Goal: Task Accomplishment & Management: Use online tool/utility

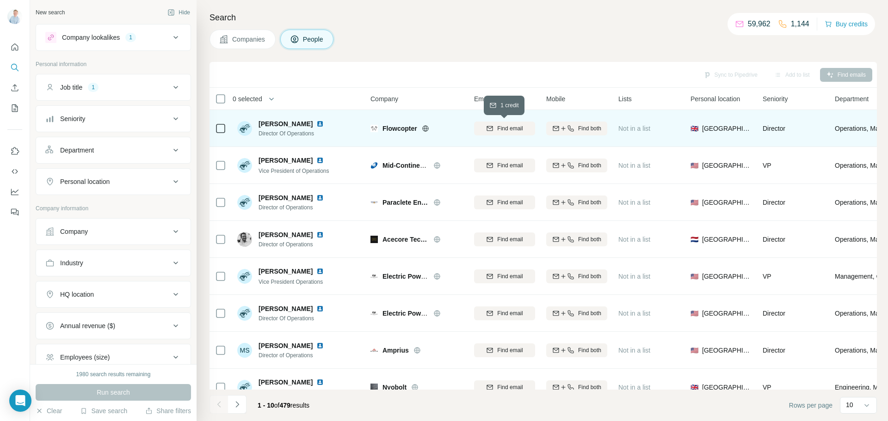
click at [498, 129] on span "Find email" at bounding box center [509, 128] width 25 height 8
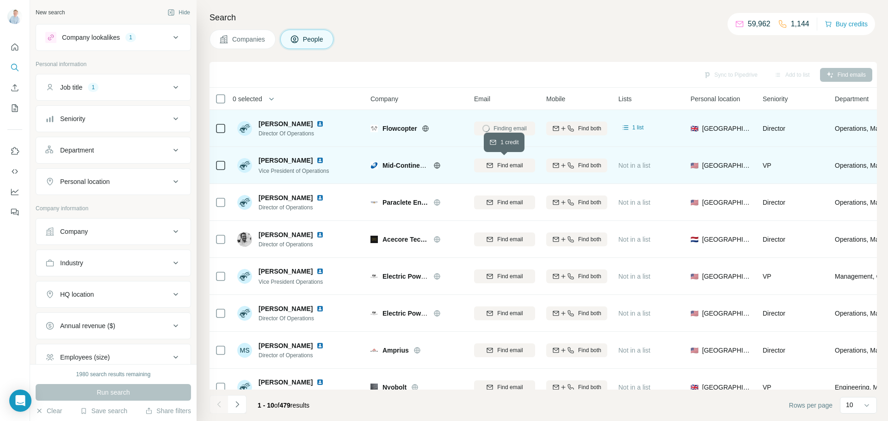
click at [517, 166] on span "Find email" at bounding box center [509, 165] width 25 height 8
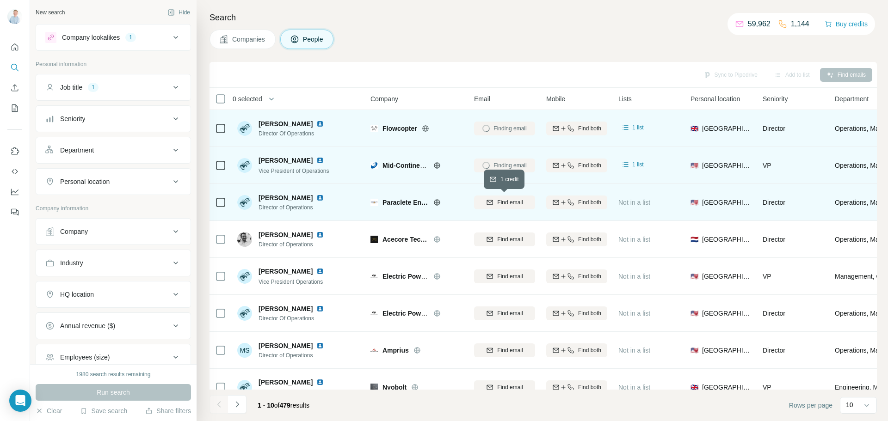
drag, startPoint x: 508, startPoint y: 202, endPoint x: 507, endPoint y: 215, distance: 13.0
click at [508, 205] on span "Find email" at bounding box center [509, 202] width 25 height 8
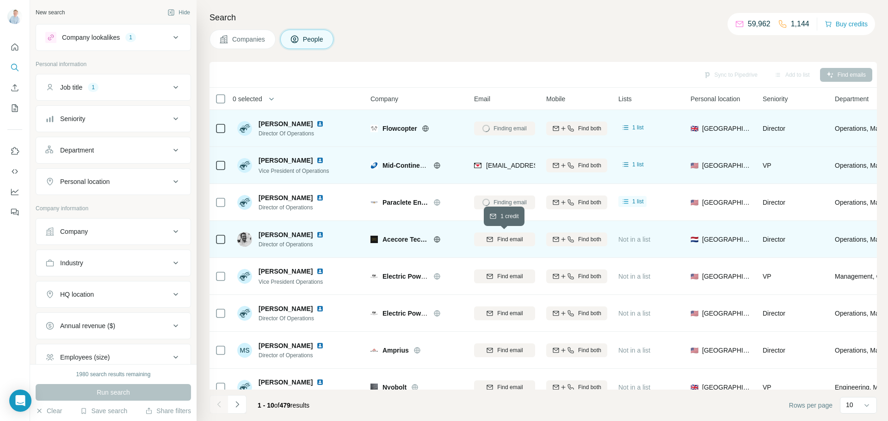
click at [500, 244] on button "Find email" at bounding box center [504, 240] width 61 height 14
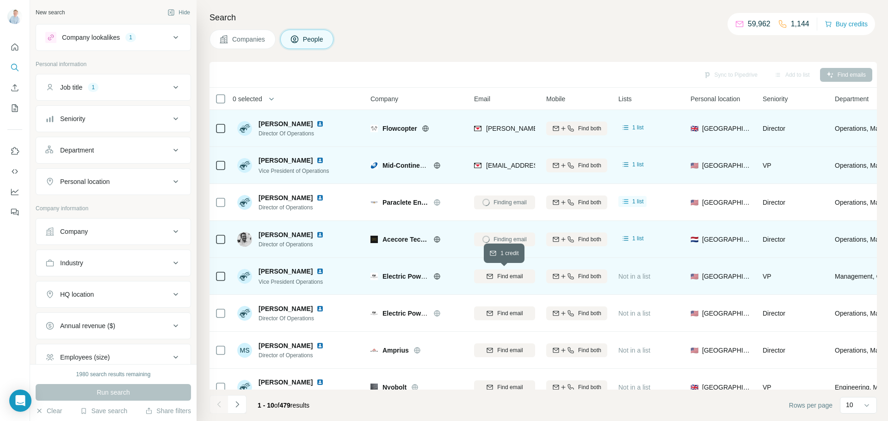
click at [502, 279] on span "Find email" at bounding box center [509, 276] width 25 height 8
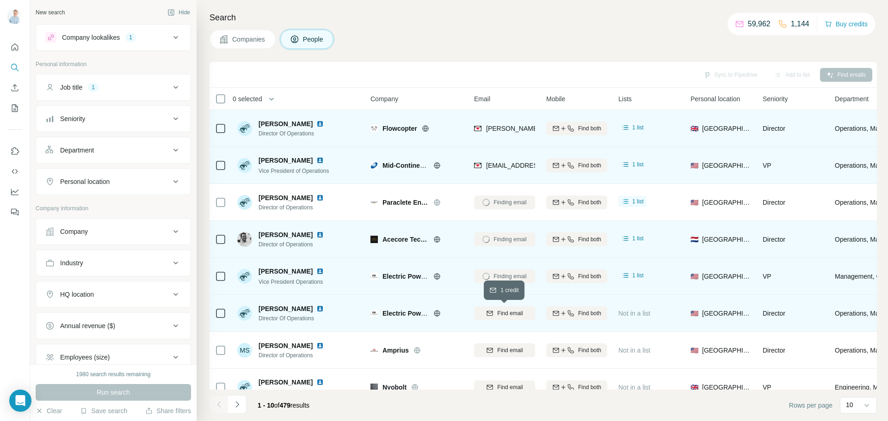
click at [498, 311] on span "Find email" at bounding box center [509, 313] width 25 height 8
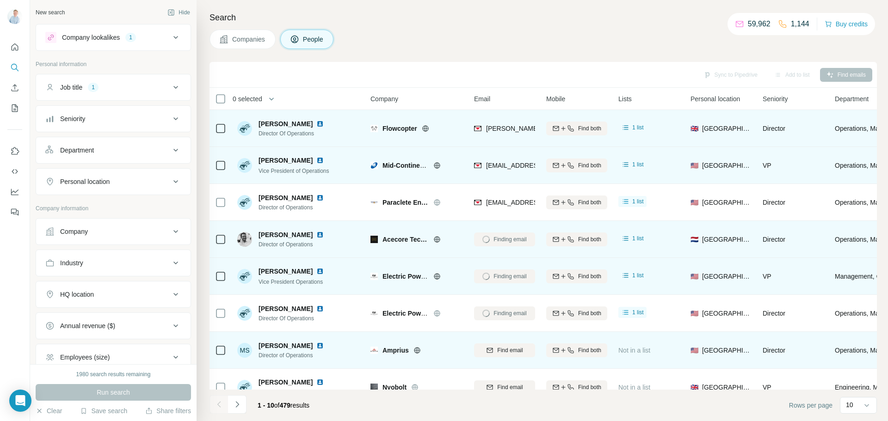
click at [504, 341] on div "Find email" at bounding box center [504, 350] width 61 height 25
click at [507, 351] on span "Find email" at bounding box center [509, 350] width 25 height 8
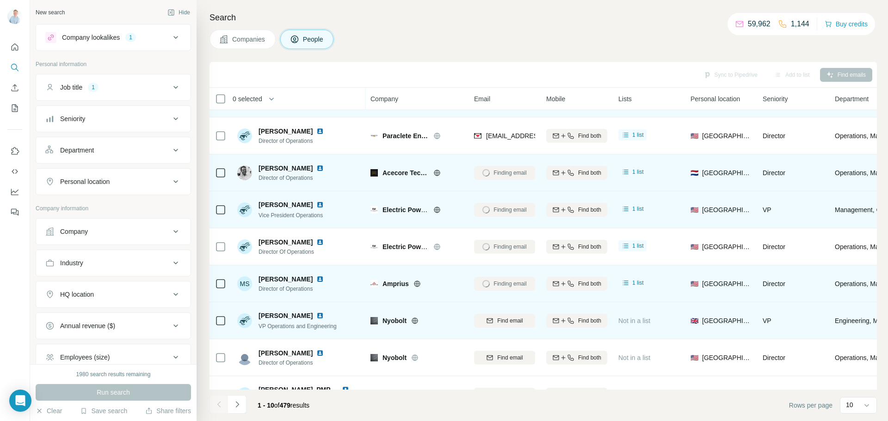
scroll to position [92, 0]
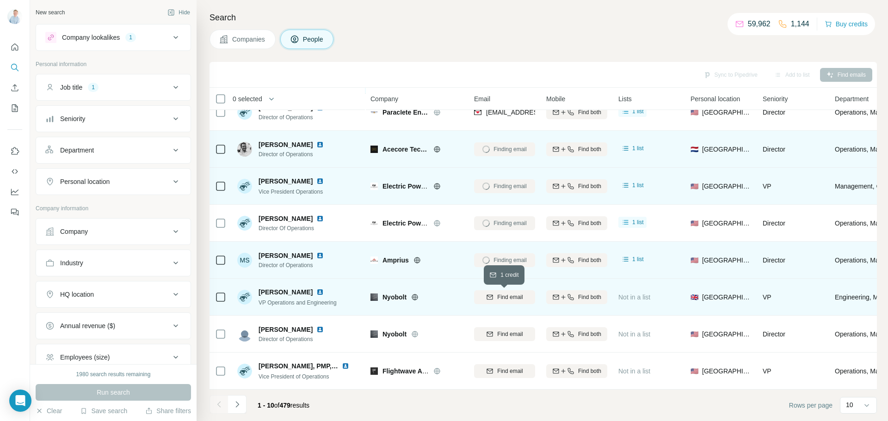
click at [499, 293] on span "Find email" at bounding box center [509, 297] width 25 height 8
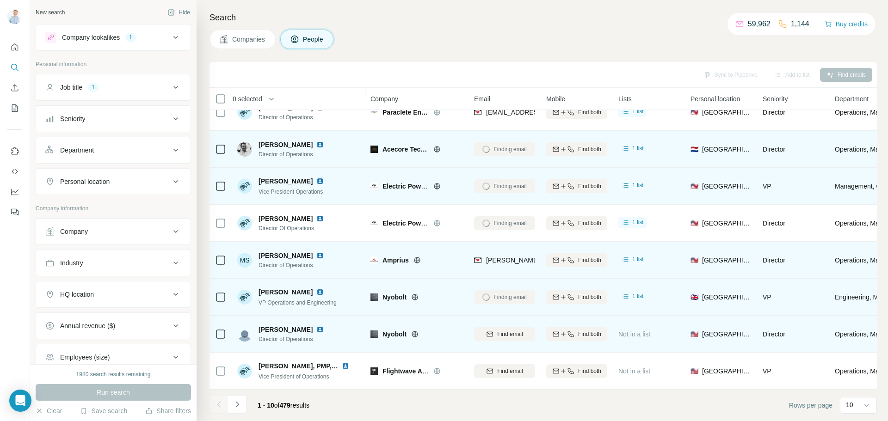
click at [502, 340] on div "Find email" at bounding box center [504, 333] width 61 height 25
click at [511, 331] on span "Find email" at bounding box center [509, 334] width 25 height 8
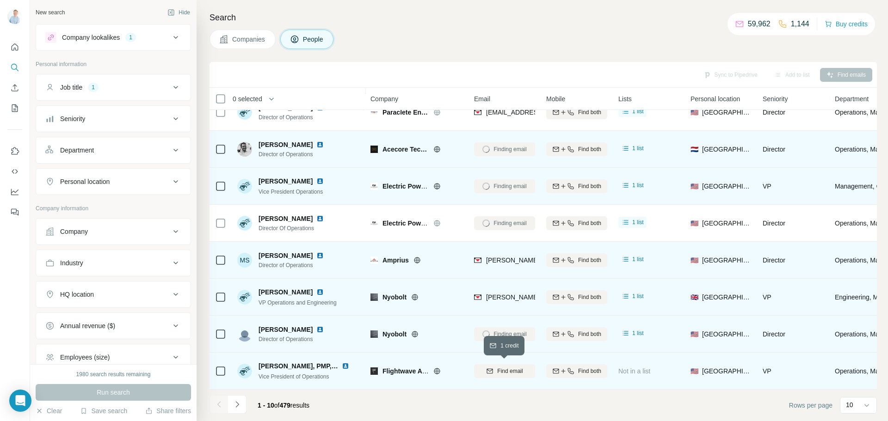
click at [517, 369] on span "Find email" at bounding box center [509, 371] width 25 height 8
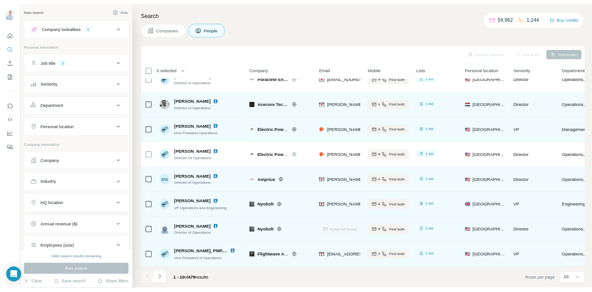
scroll to position [94, 0]
